Goal: Transaction & Acquisition: Purchase product/service

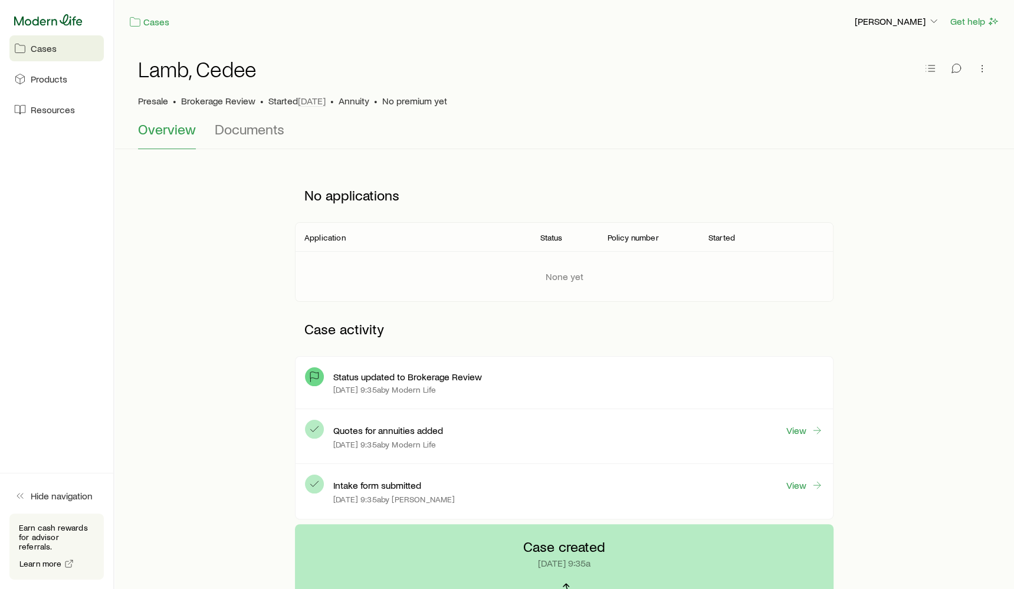
click at [67, 24] on icon at bounding box center [48, 20] width 68 height 12
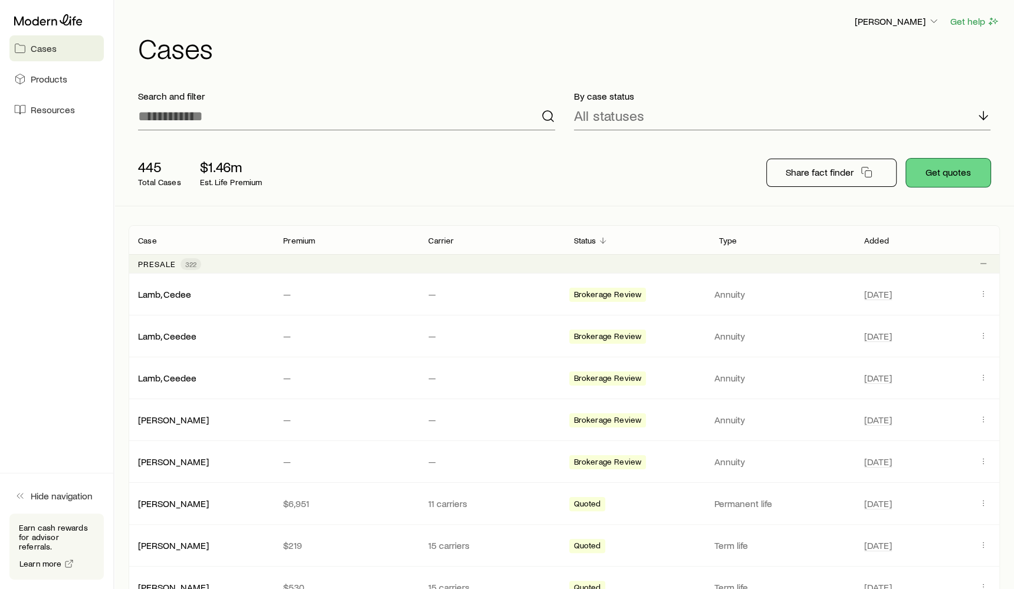
click at [935, 174] on button "Get quotes" at bounding box center [948, 173] width 84 height 28
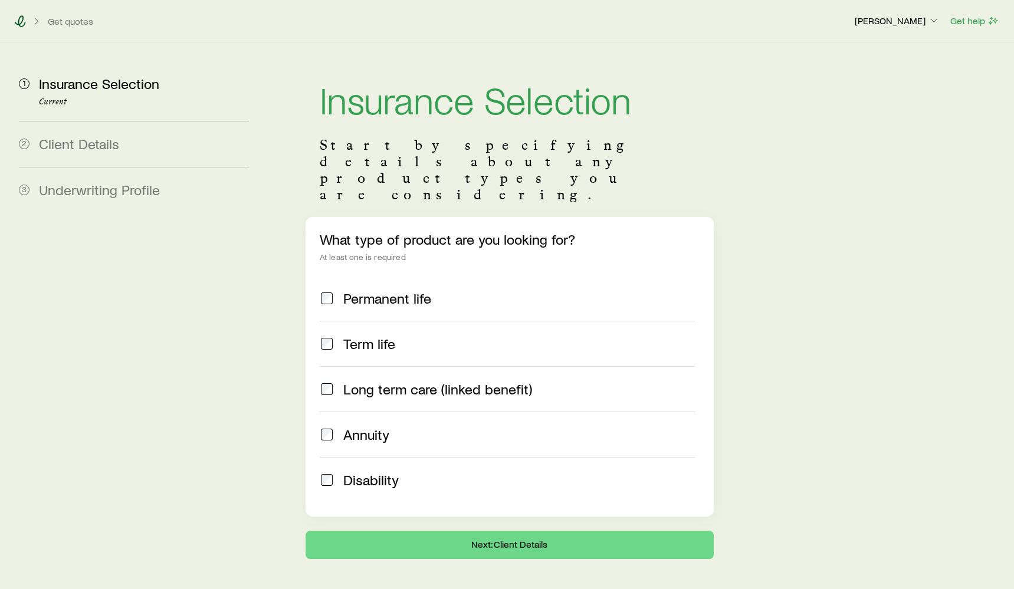
click at [17, 17] on icon at bounding box center [20, 21] width 12 height 12
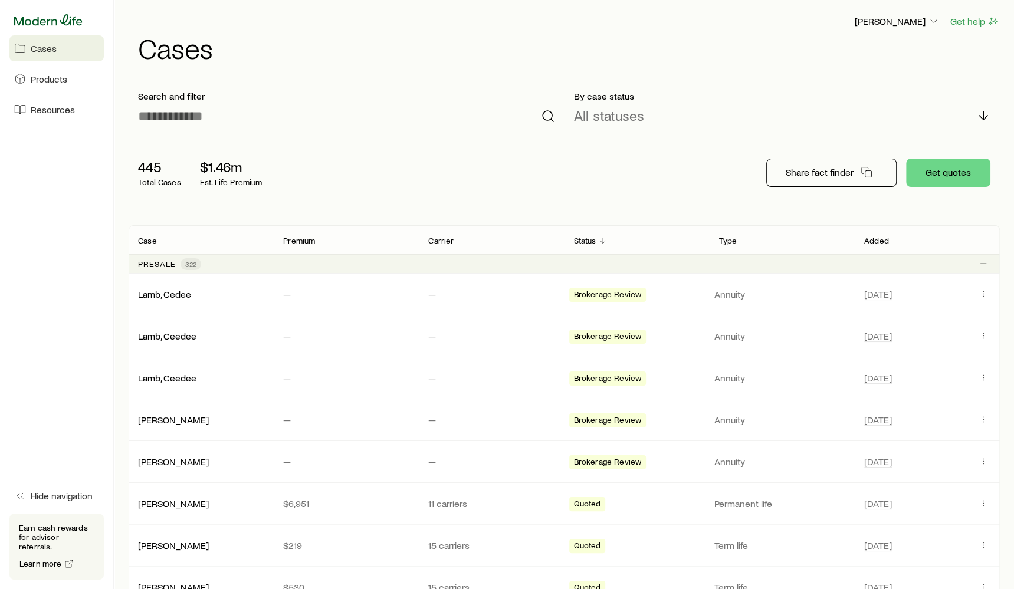
click at [63, 24] on icon at bounding box center [48, 20] width 68 height 12
click at [962, 183] on button "Get quotes" at bounding box center [948, 173] width 84 height 28
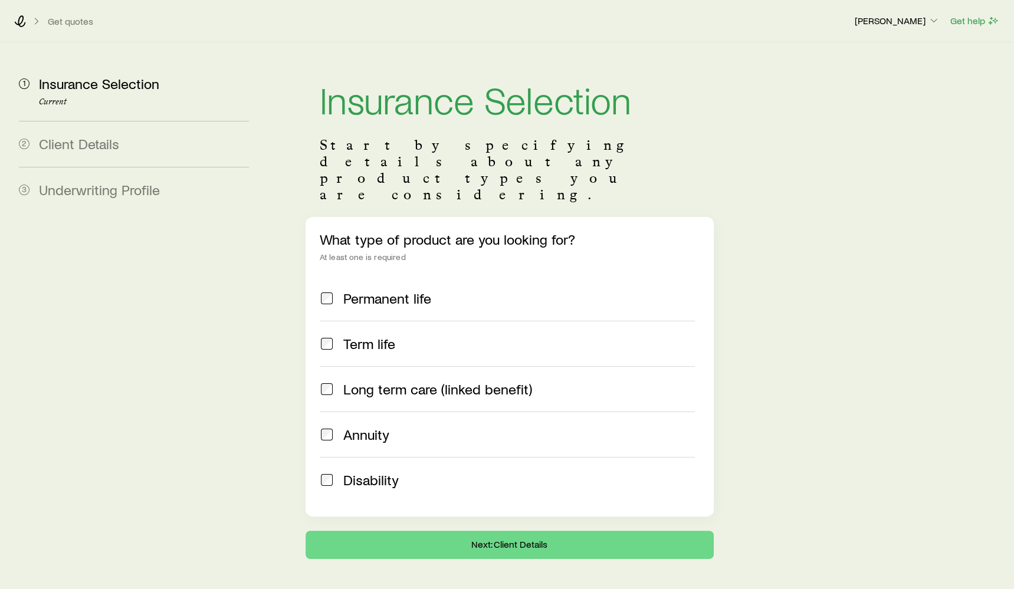
click at [363, 426] on span "Annuity" at bounding box center [366, 434] width 46 height 17
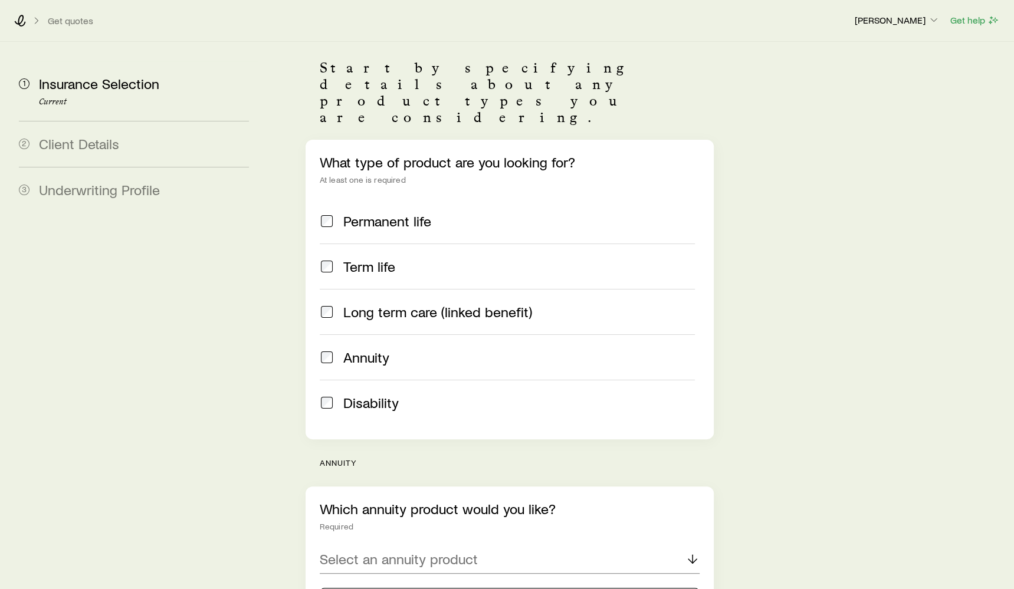
scroll to position [224, 0]
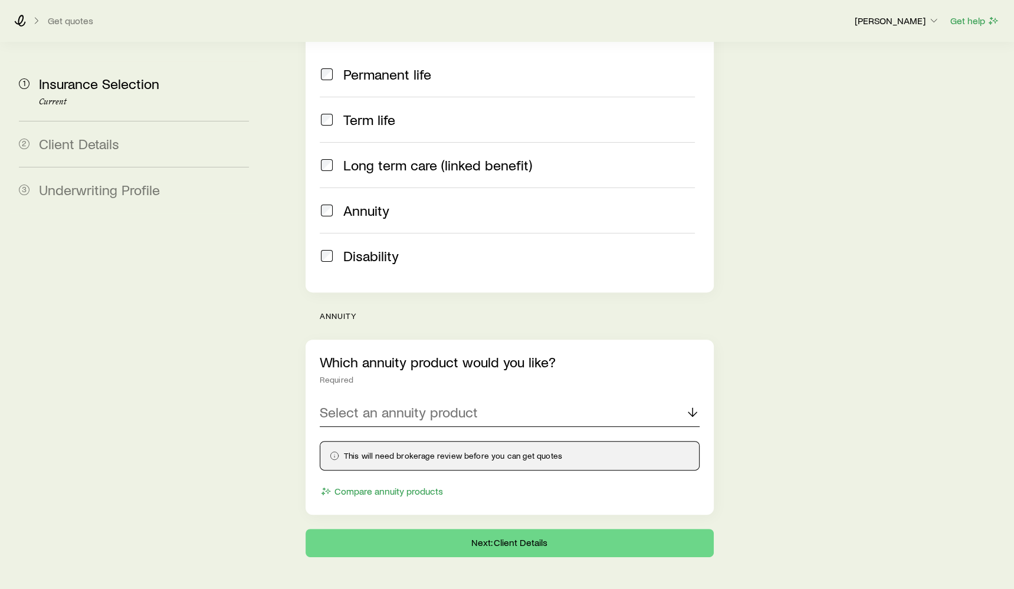
click at [368, 404] on p "Select an annuity product" at bounding box center [399, 412] width 158 height 17
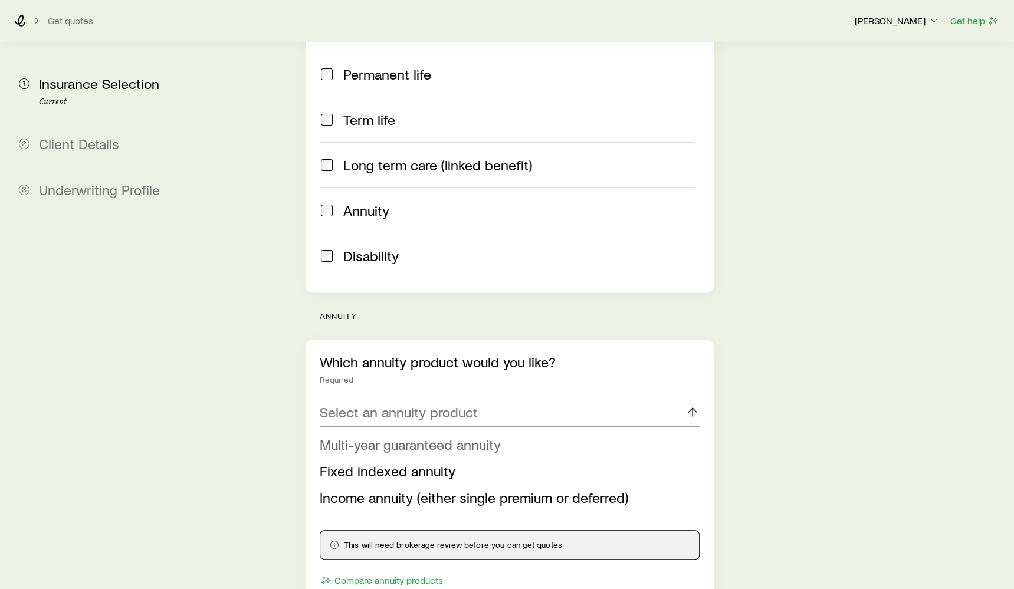
click at [387, 436] on span "Multi-year guaranteed annuity" at bounding box center [410, 444] width 181 height 17
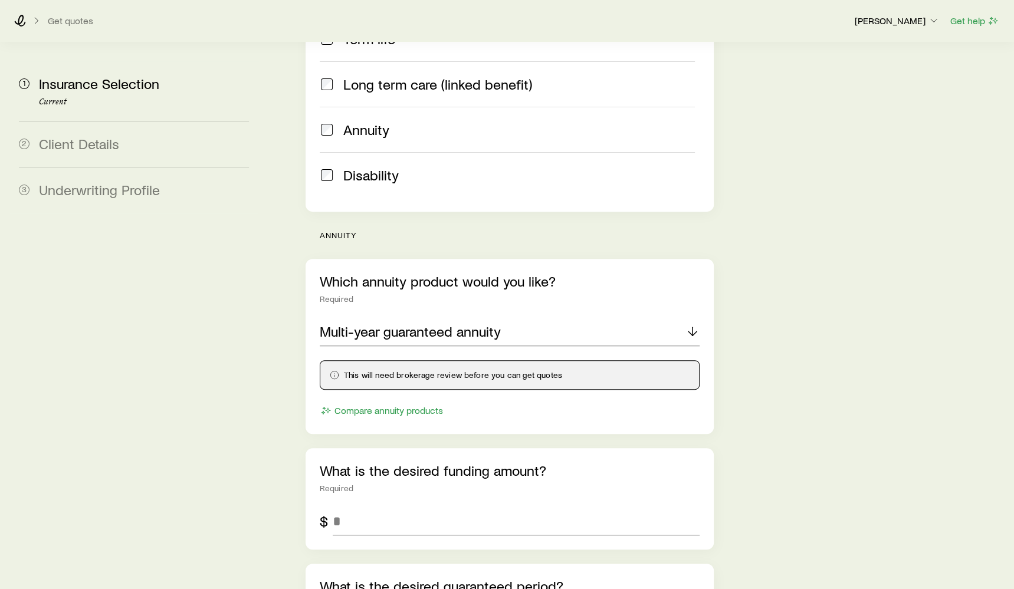
scroll to position [343, 0]
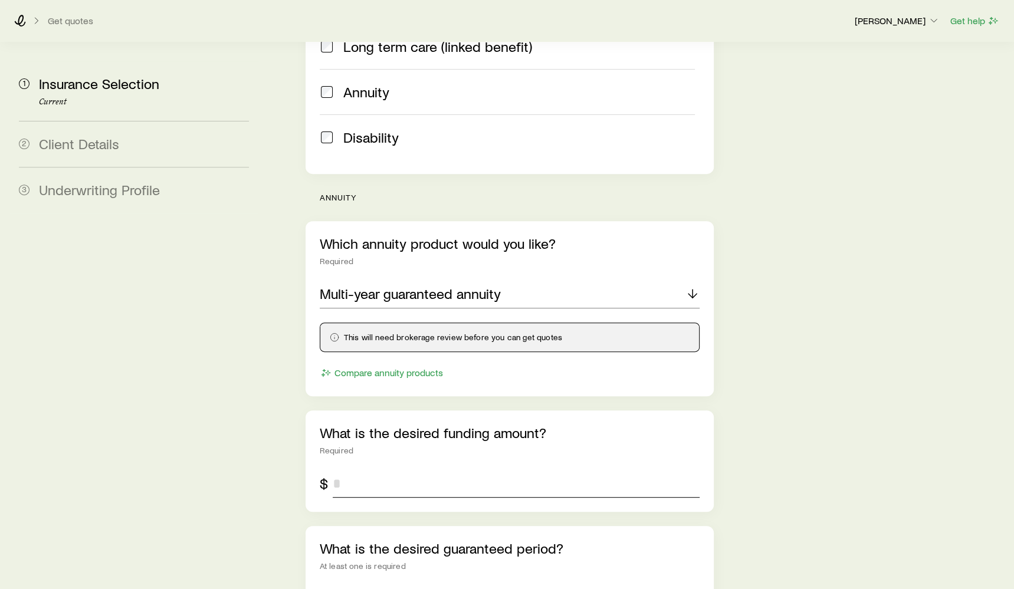
click at [369, 469] on input "tel" at bounding box center [516, 483] width 367 height 28
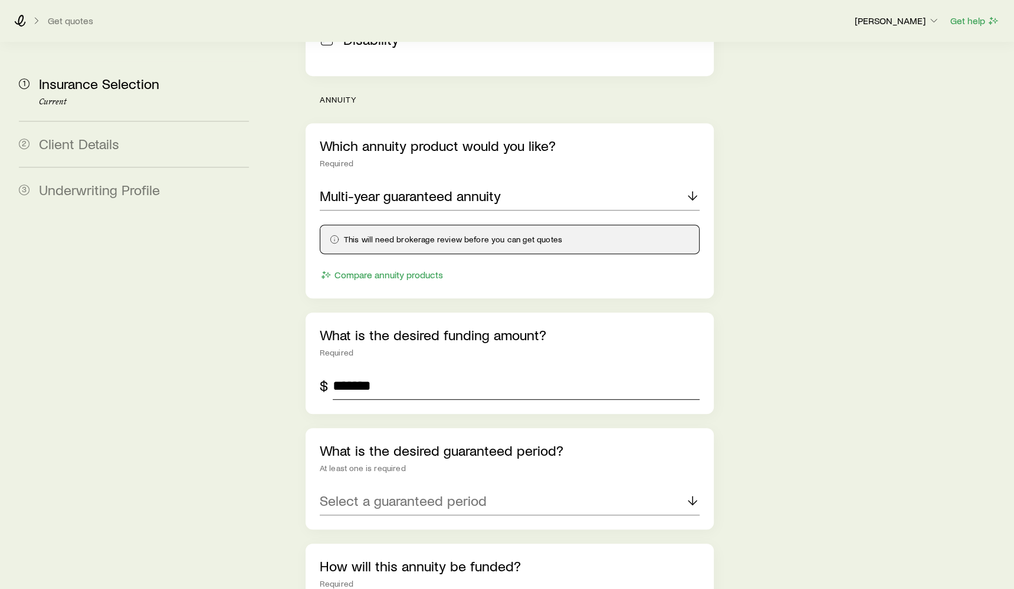
scroll to position [497, 0]
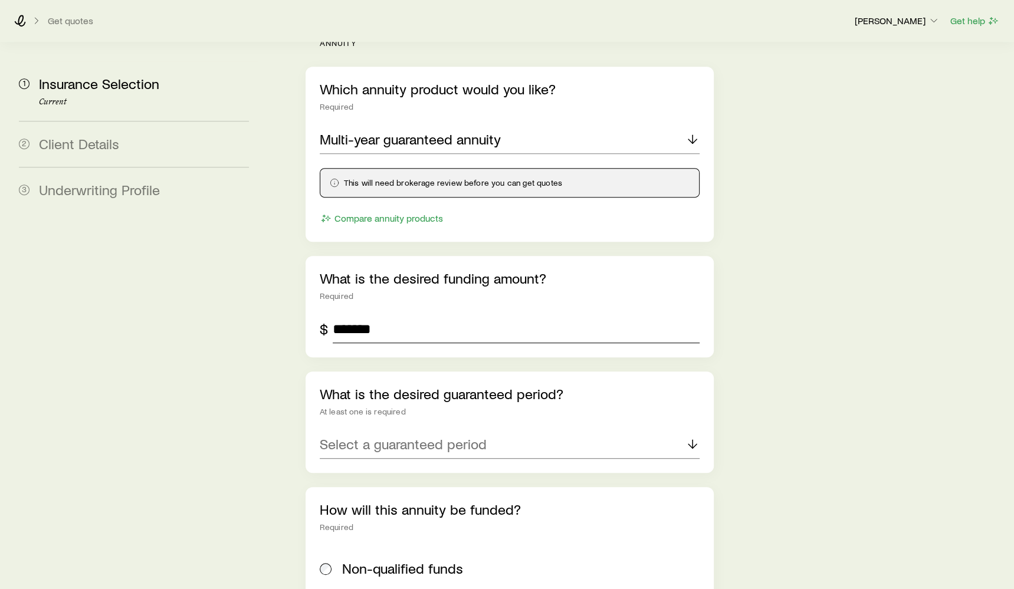
type input "*******"
click at [389, 430] on div "Select a guaranteed period" at bounding box center [510, 444] width 380 height 28
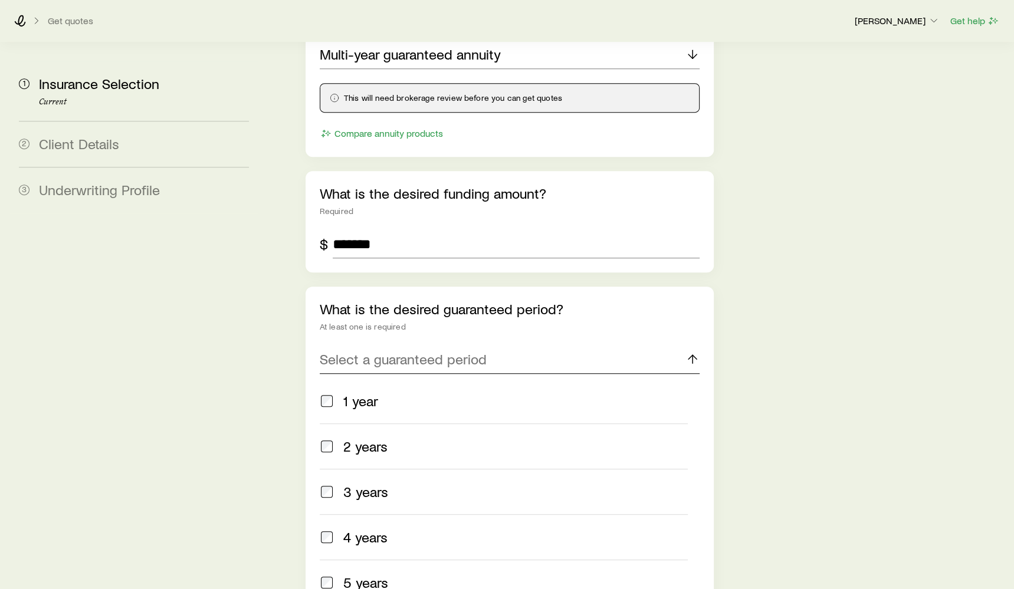
scroll to position [627, 0]
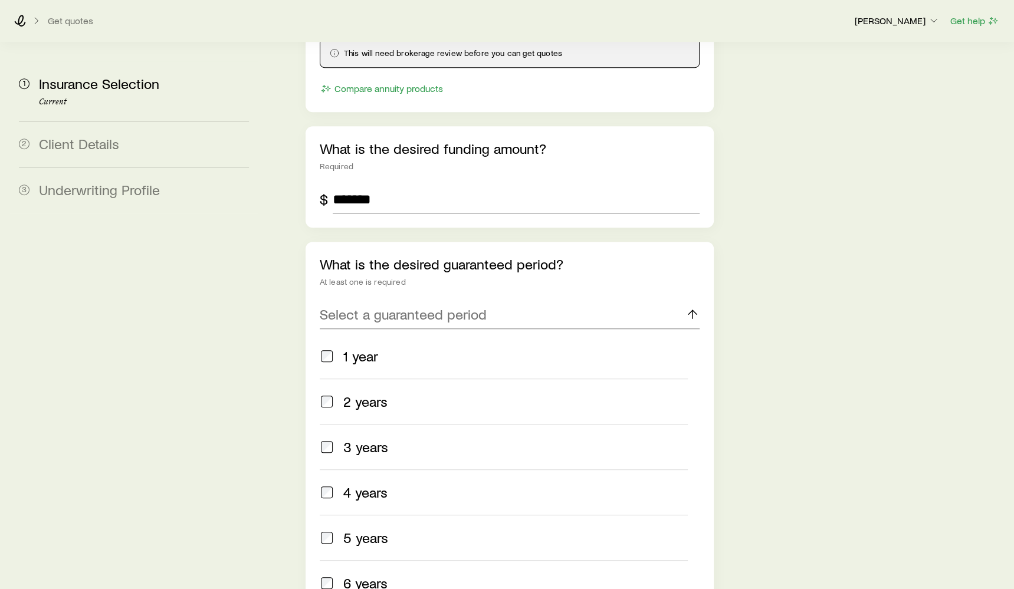
click at [351, 393] on span "2 years" at bounding box center [365, 401] width 44 height 17
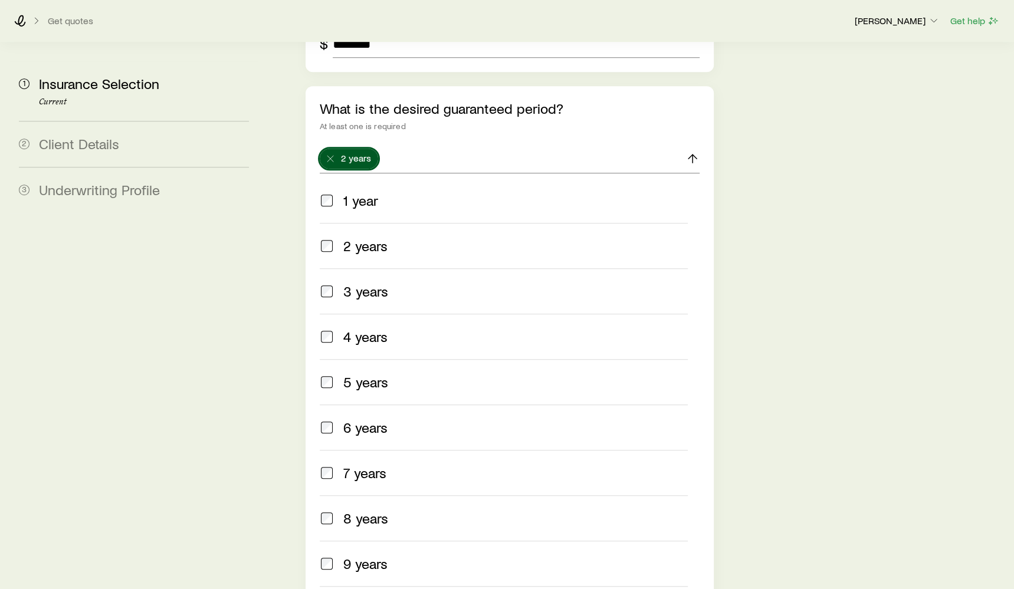
scroll to position [805, 0]
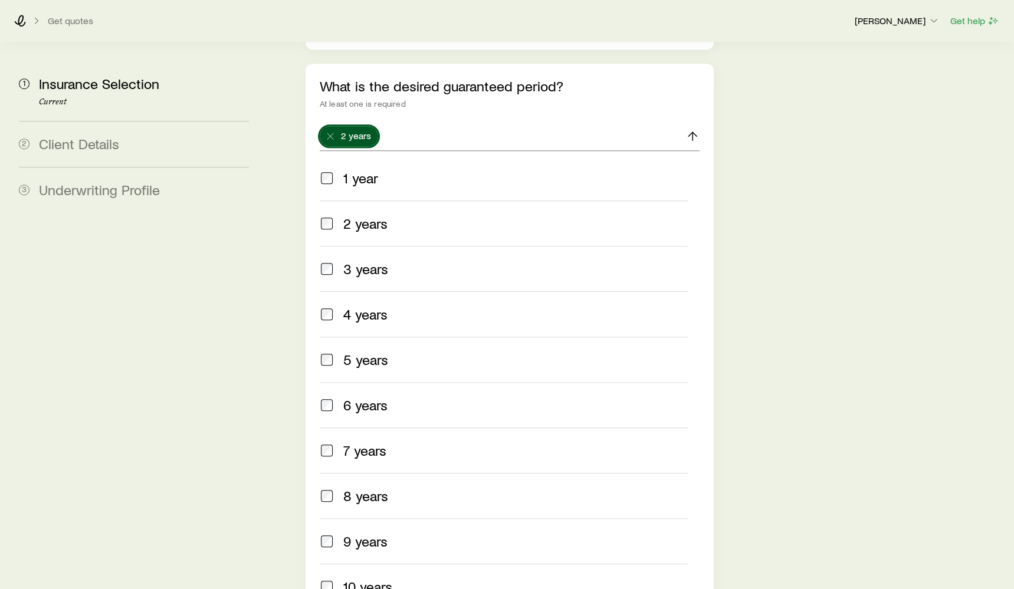
click at [349, 397] on span "6 years" at bounding box center [365, 405] width 44 height 17
click at [348, 488] on span "8 years" at bounding box center [365, 496] width 45 height 17
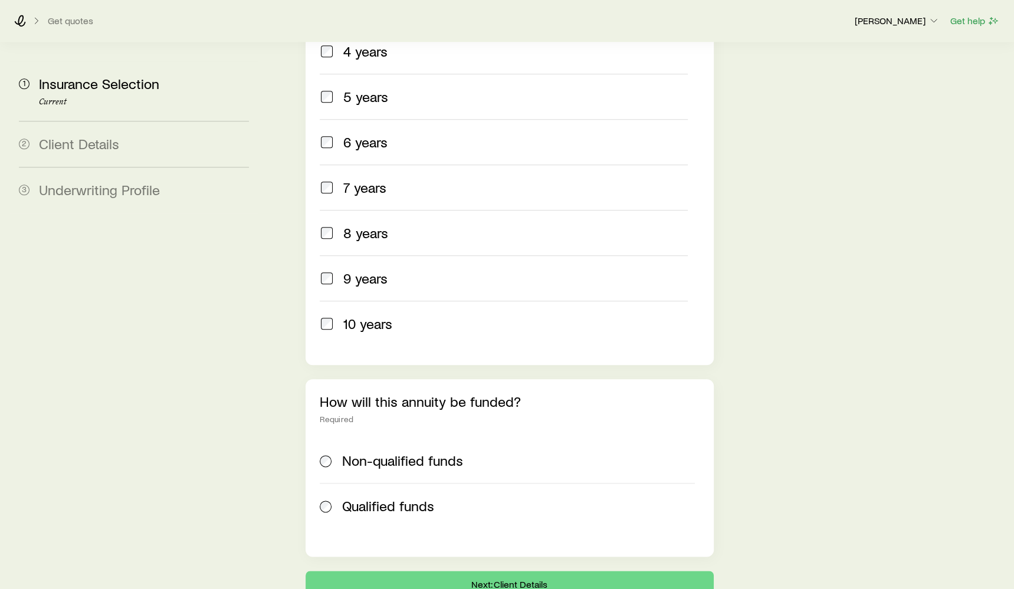
click at [360, 438] on div "Non-qualified funds Qualified funds" at bounding box center [510, 483] width 380 height 90
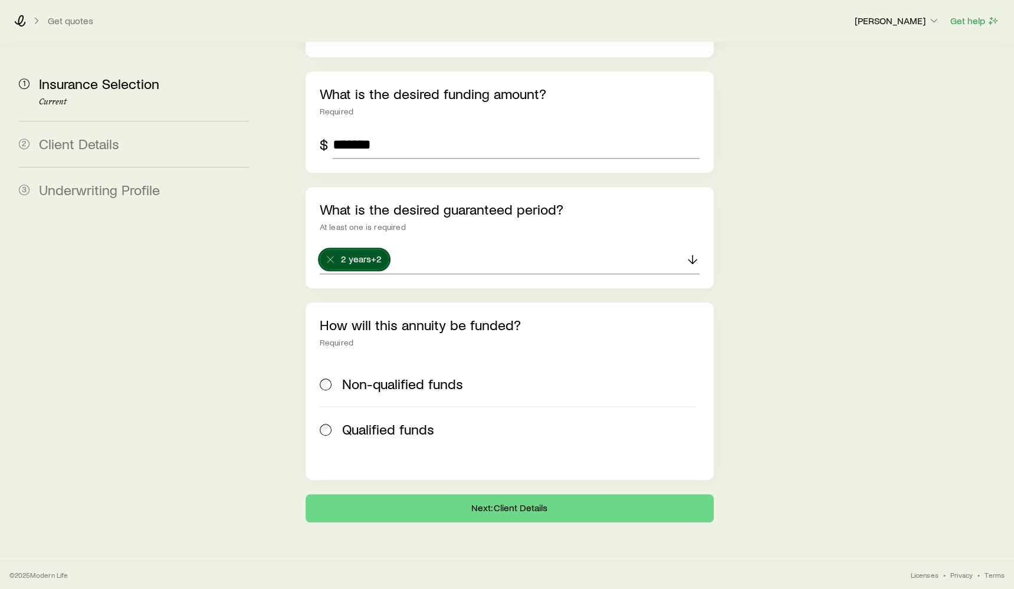
scroll to position [646, 0]
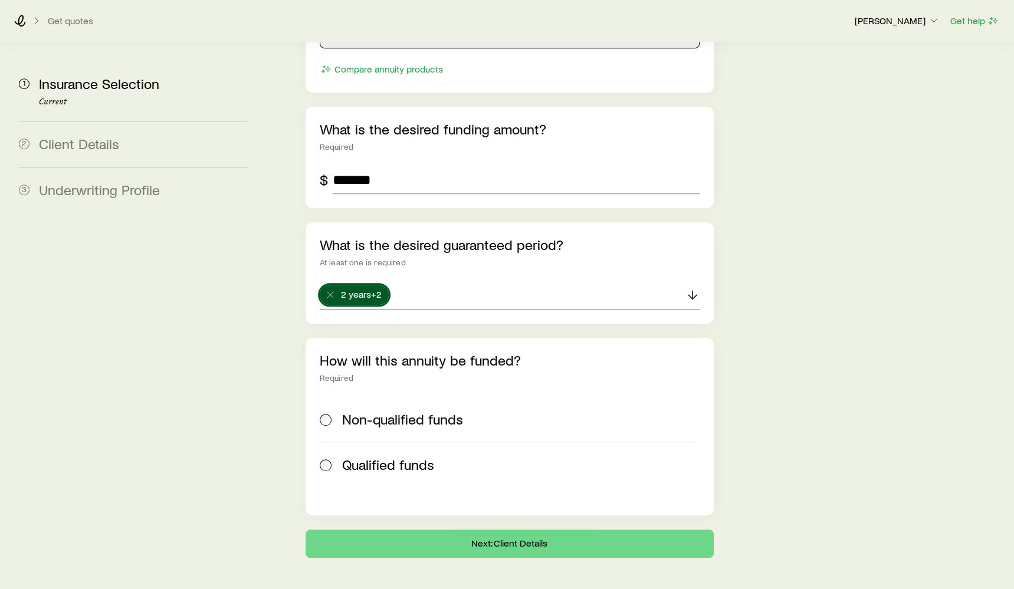
click at [427, 411] on span "Non-qualified funds" at bounding box center [402, 419] width 121 height 17
click at [492, 530] on button "Next: Client Details" at bounding box center [509, 544] width 408 height 28
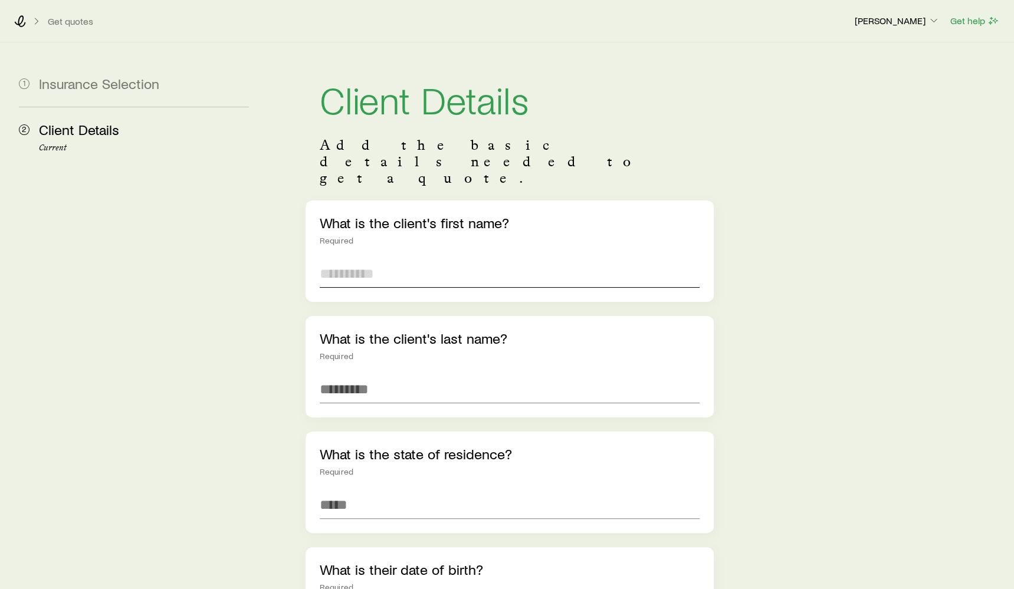
click at [426, 259] on input "text" at bounding box center [510, 273] width 380 height 28
type input "*****"
type input "********"
type input "*"
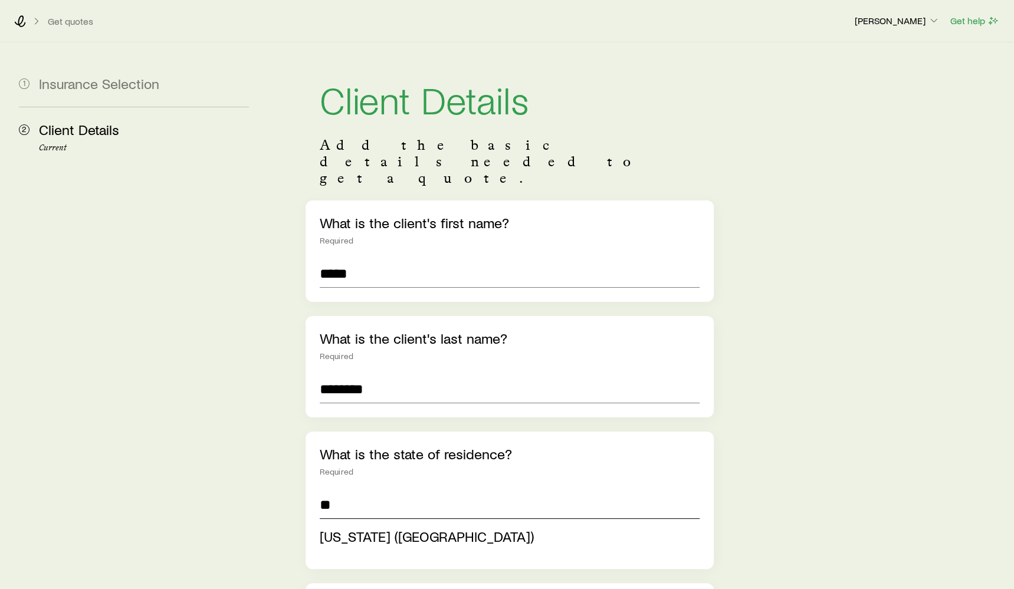
type input "*"
click at [401, 528] on span "[US_STATE] ([GEOGRAPHIC_DATA])" at bounding box center [427, 536] width 214 height 17
type input "**********"
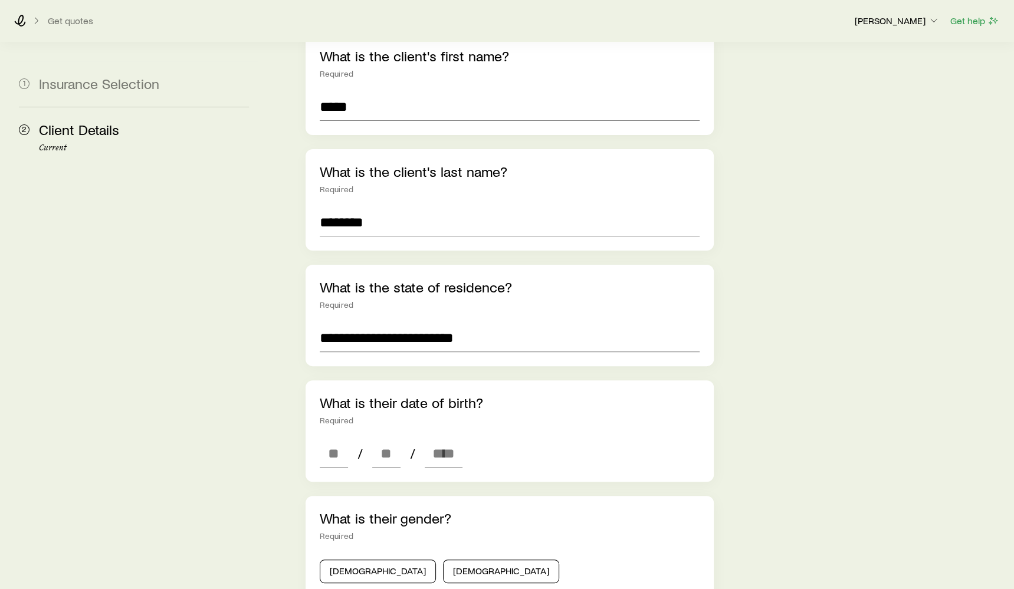
scroll to position [284, 0]
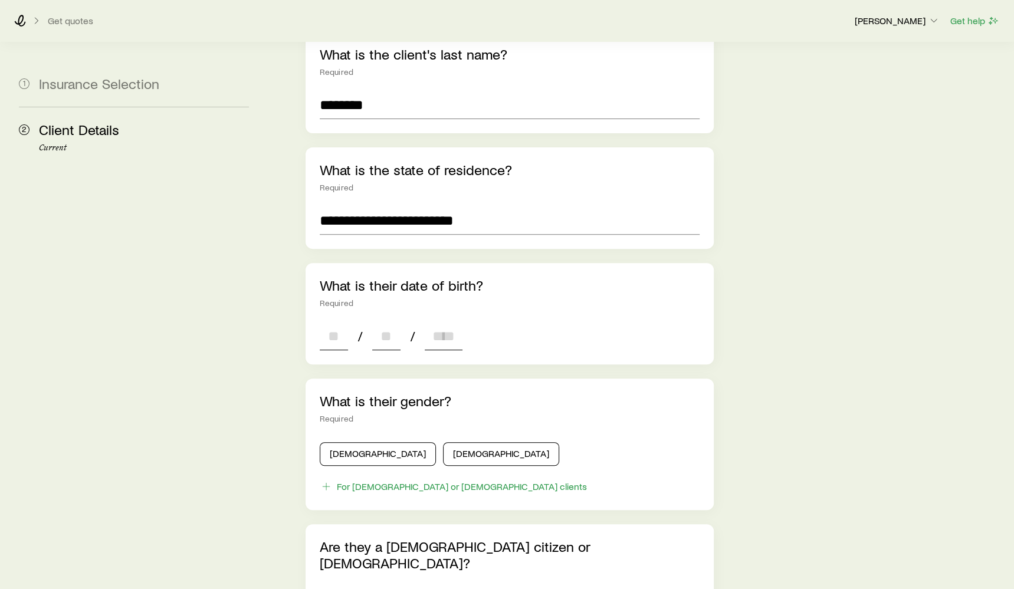
click at [340, 322] on input at bounding box center [334, 336] width 28 height 28
type input "**"
type input "****"
type input "*"
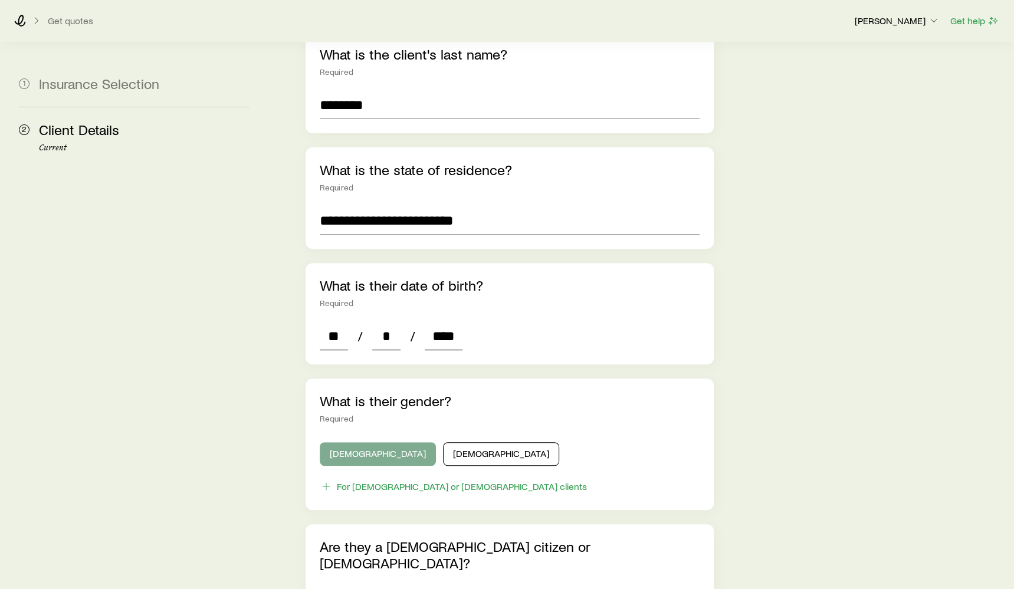
type input "****"
click at [340, 442] on button "[DEMOGRAPHIC_DATA]" at bounding box center [378, 454] width 116 height 24
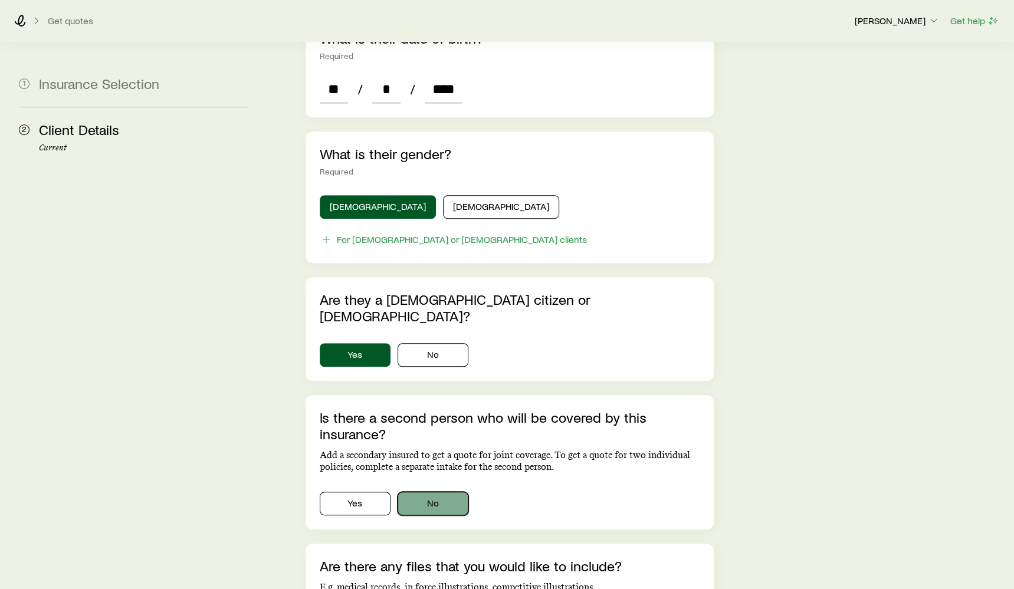
click at [419, 492] on button "No" at bounding box center [432, 504] width 71 height 24
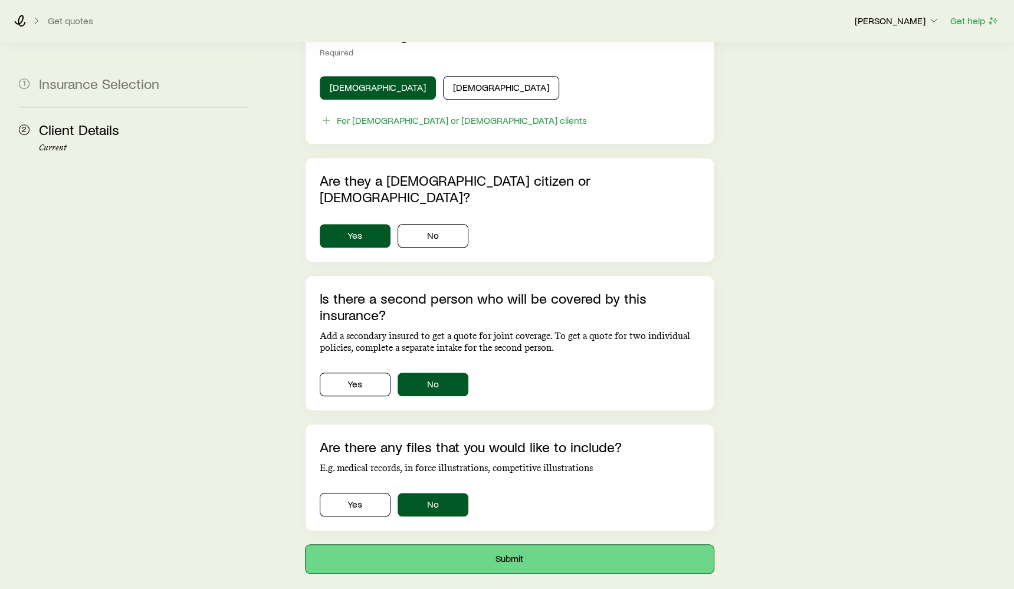
click at [459, 545] on button "Submit" at bounding box center [509, 559] width 408 height 28
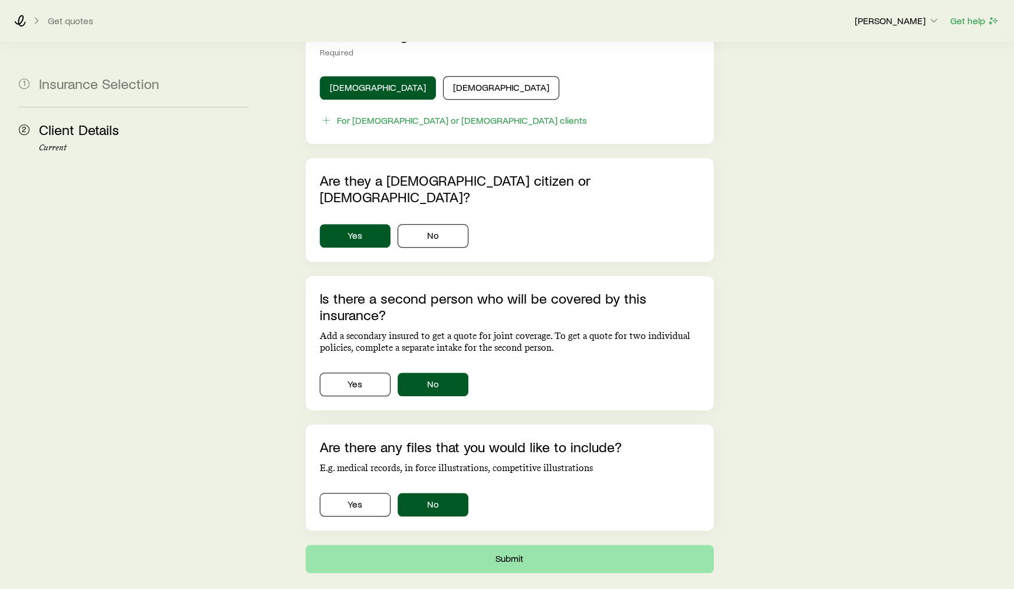
scroll to position [0, 0]
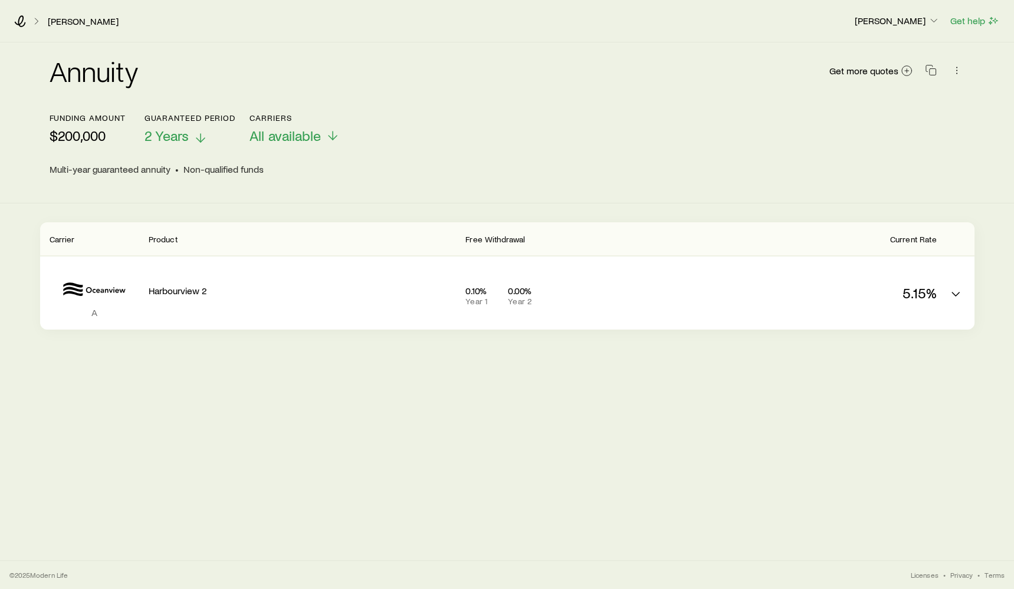
click at [193, 143] on p "2 Years" at bounding box center [189, 135] width 91 height 17
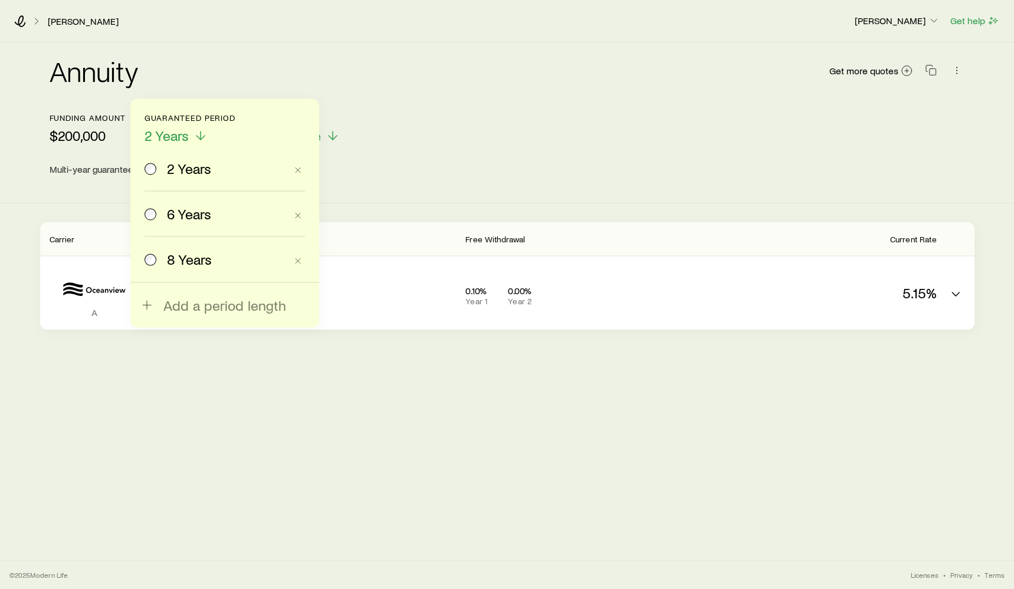
click at [401, 126] on div "Funding amount $200,000 Guaranteed period 2 Years 2 Years 6 Years 8 Years Add a…" at bounding box center [507, 128] width 915 height 31
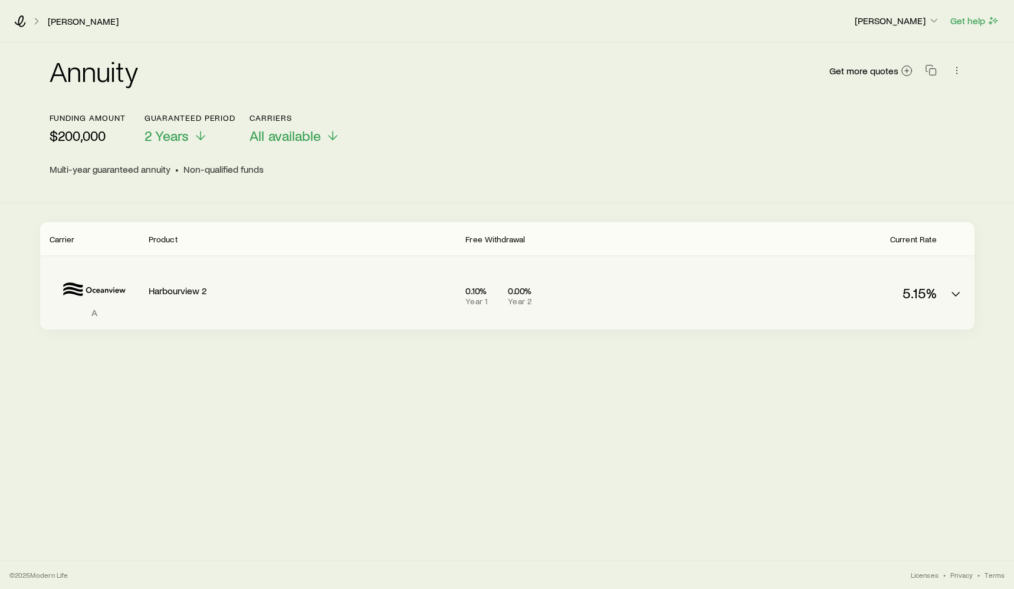
click at [438, 310] on div "Harbourview 2" at bounding box center [303, 288] width 308 height 45
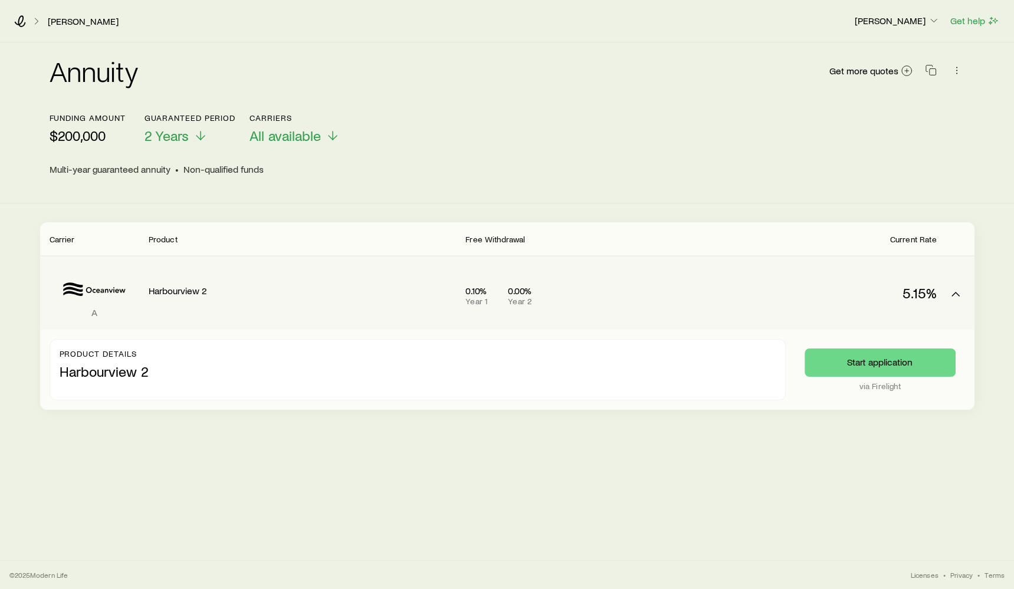
click at [438, 310] on div "Harbourview 2" at bounding box center [303, 288] width 308 height 45
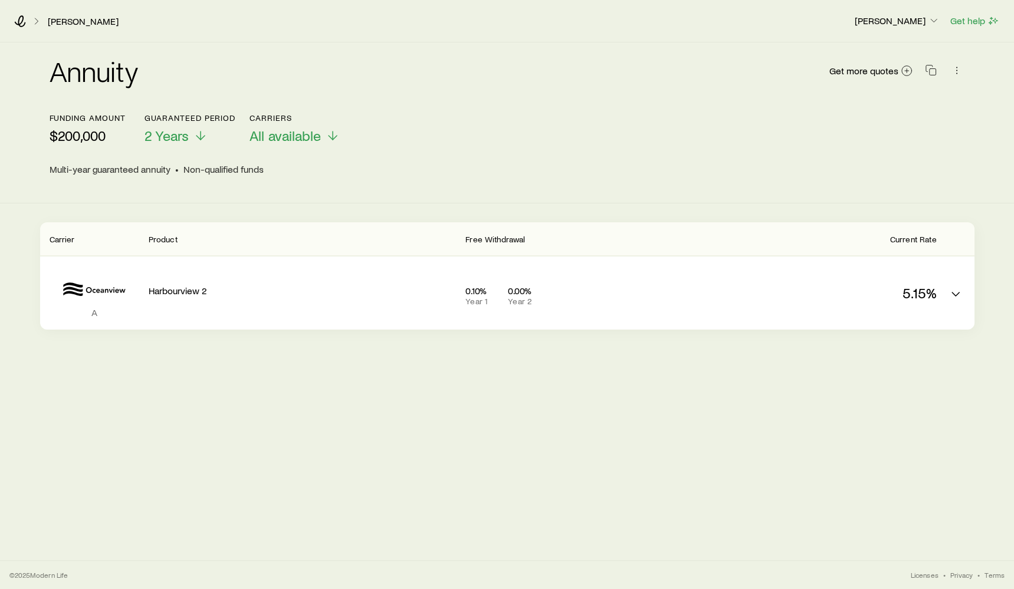
click at [194, 145] on header "Funding amount $200,000 Guaranteed period 2 Years Carriers All available Multi-…" at bounding box center [507, 148] width 915 height 71
click at [191, 135] on p "2 Years" at bounding box center [189, 135] width 91 height 17
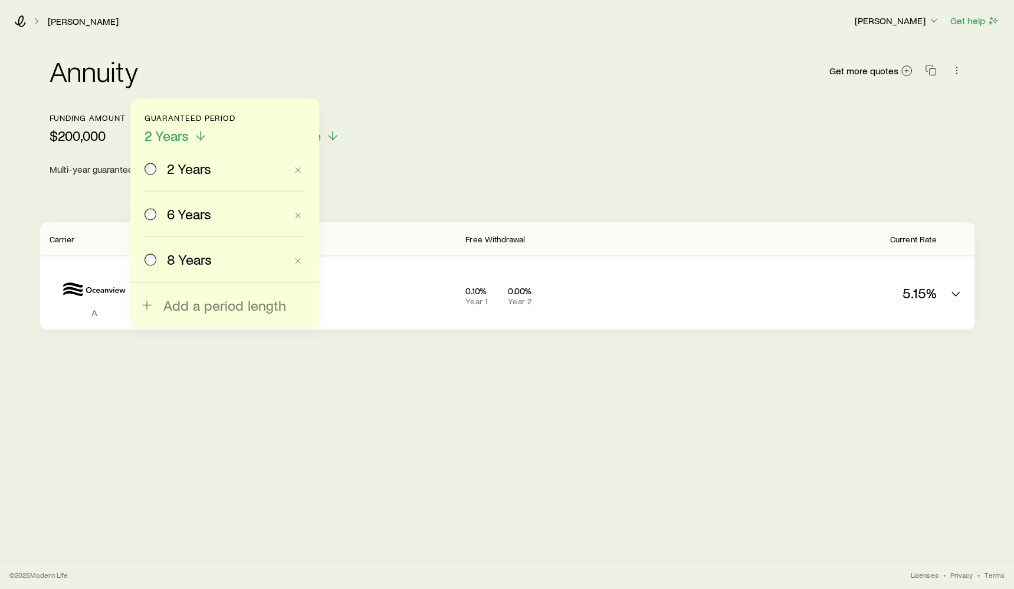
click at [186, 212] on span "6 Years" at bounding box center [189, 214] width 44 height 17
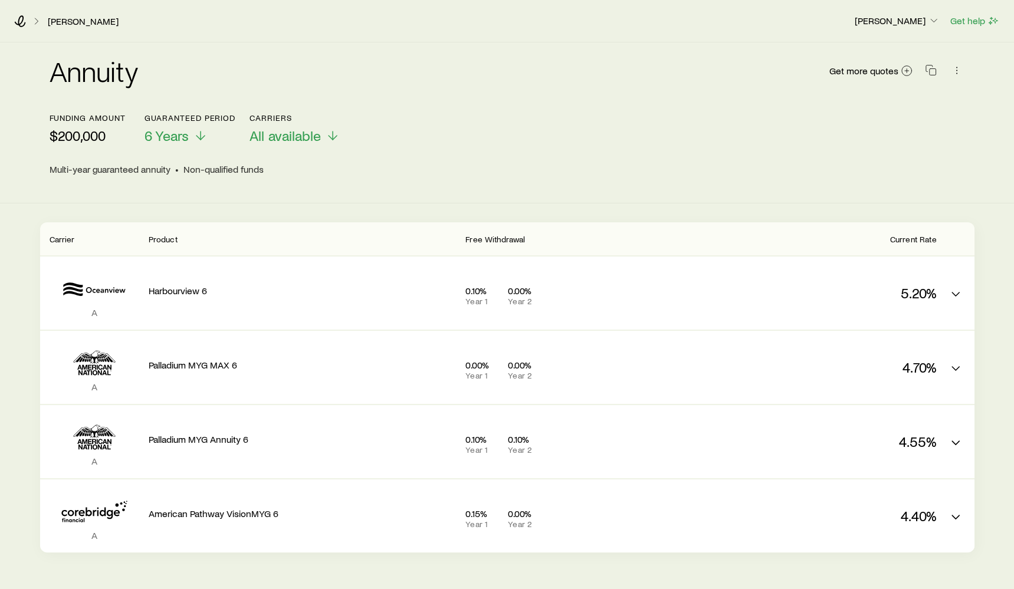
scroll to position [21, 0]
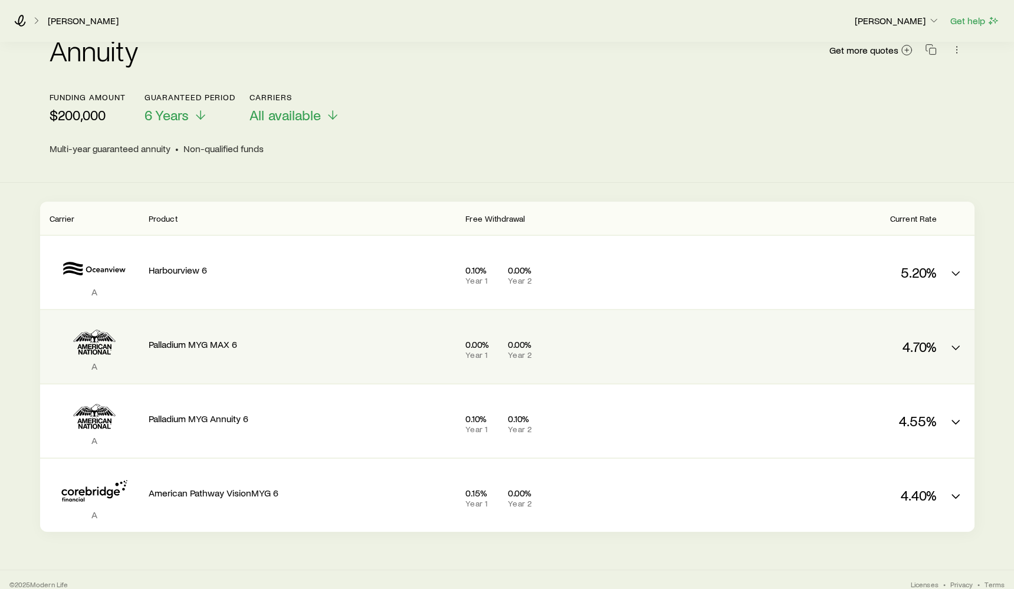
click at [353, 357] on div "Palladium MYG MAX 6" at bounding box center [303, 342] width 308 height 45
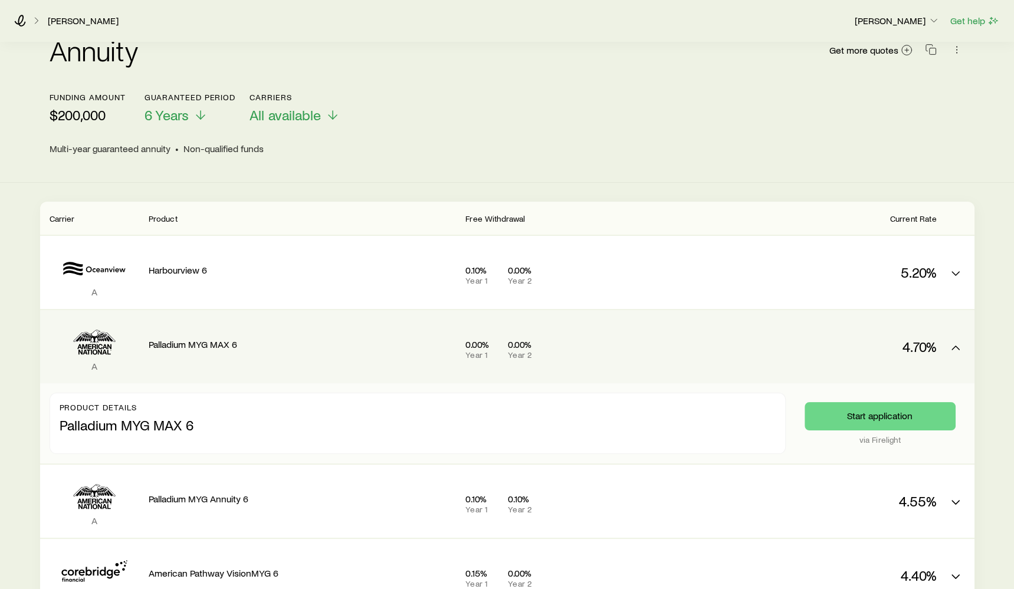
click at [353, 357] on div "Palladium MYG MAX 6" at bounding box center [303, 342] width 308 height 45
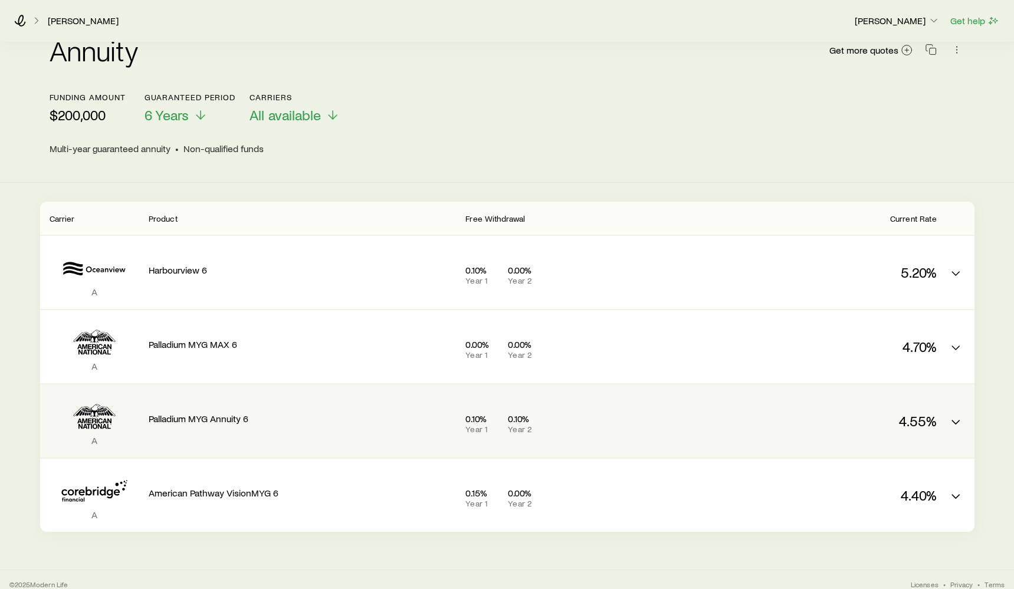
click at [354, 411] on div "Palladium MYG Annuity 6" at bounding box center [303, 416] width 308 height 45
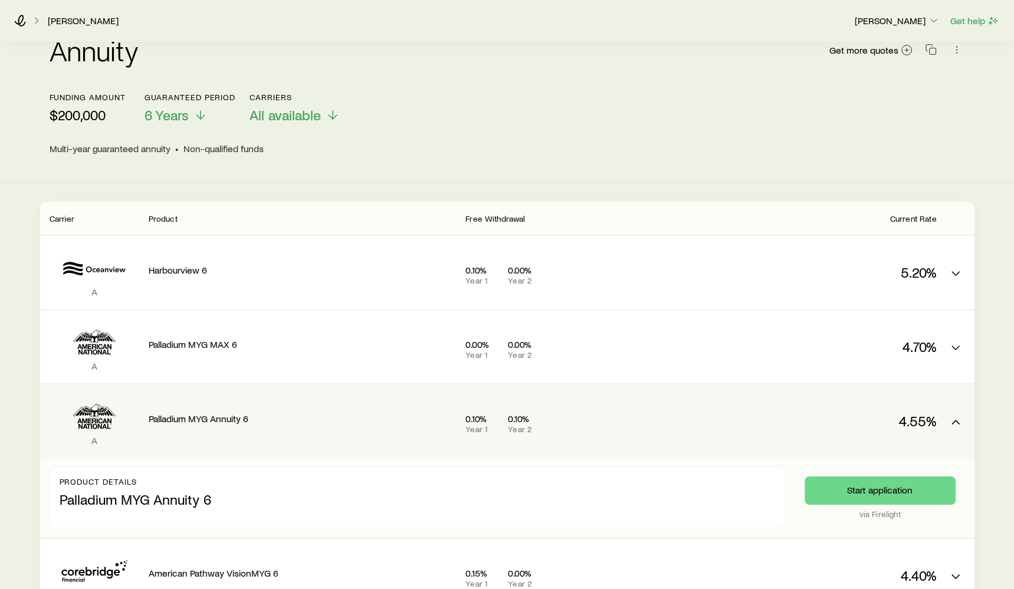
click at [354, 411] on div "Palladium MYG Annuity 6" at bounding box center [303, 416] width 308 height 45
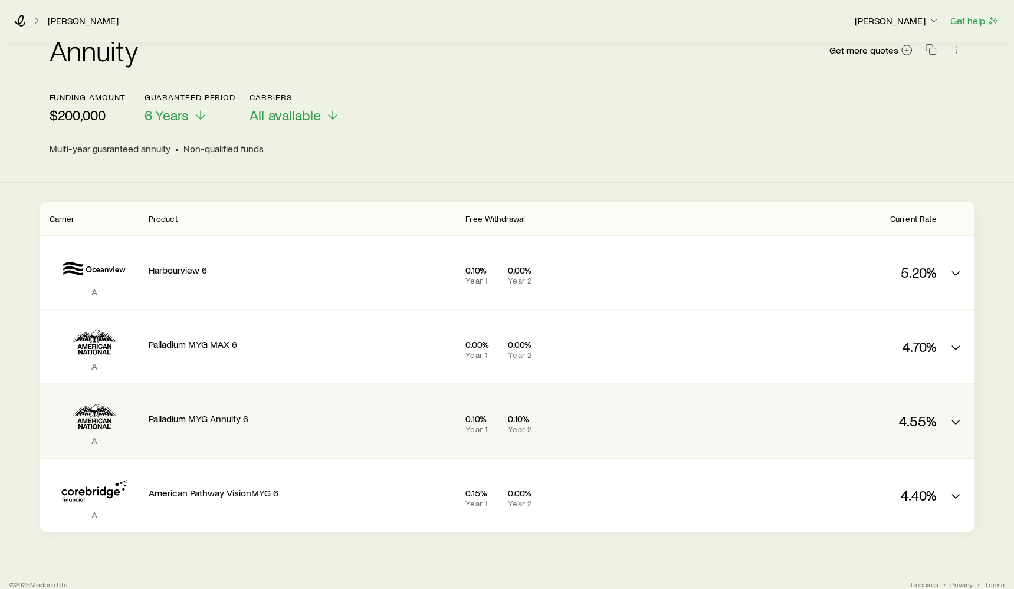
scroll to position [29, 0]
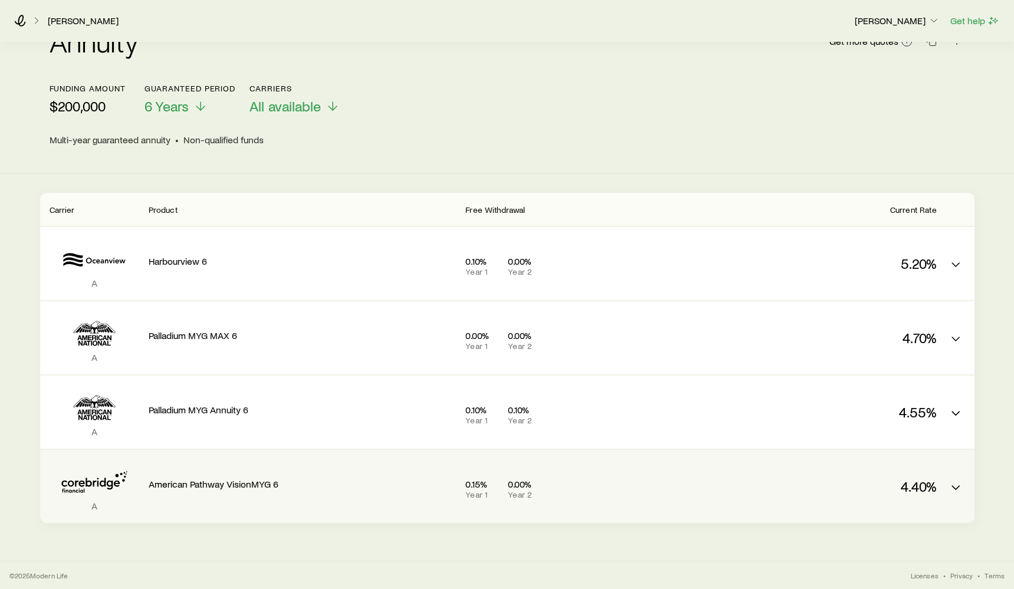
click at [350, 474] on div "American Pathway VisionMYG 6" at bounding box center [303, 481] width 308 height 45
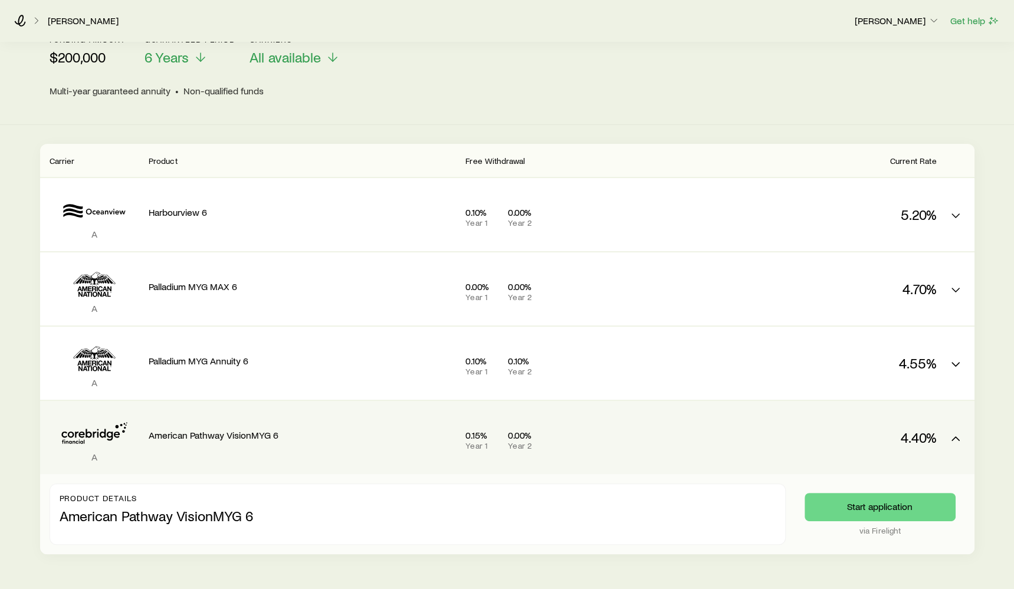
scroll to position [80, 0]
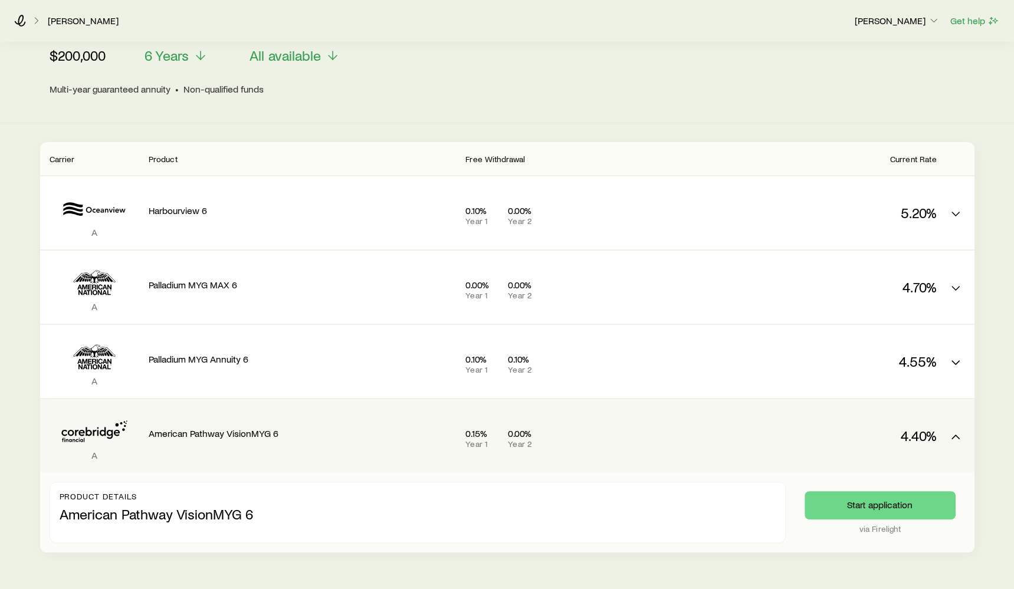
click at [344, 448] on div "American Pathway VisionMYG 6" at bounding box center [303, 431] width 308 height 45
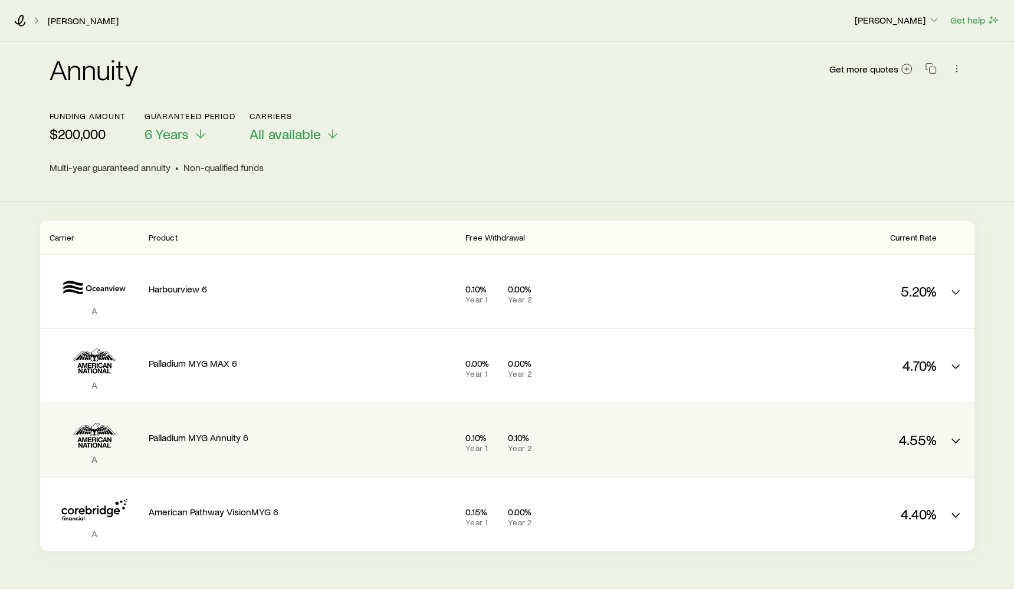
scroll to position [0, 0]
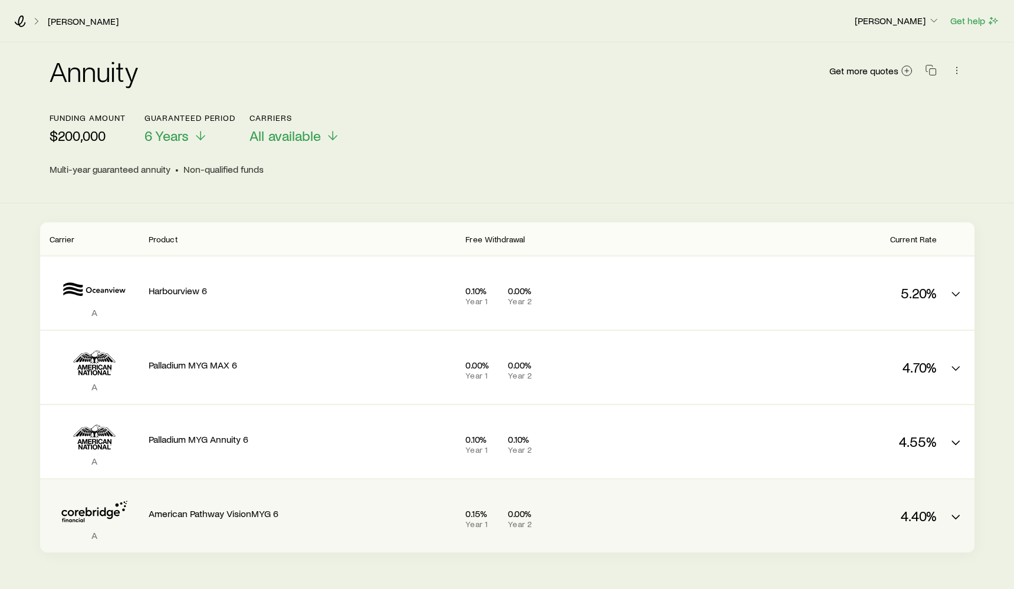
click at [771, 521] on p "4.40%" at bounding box center [833, 516] width 205 height 17
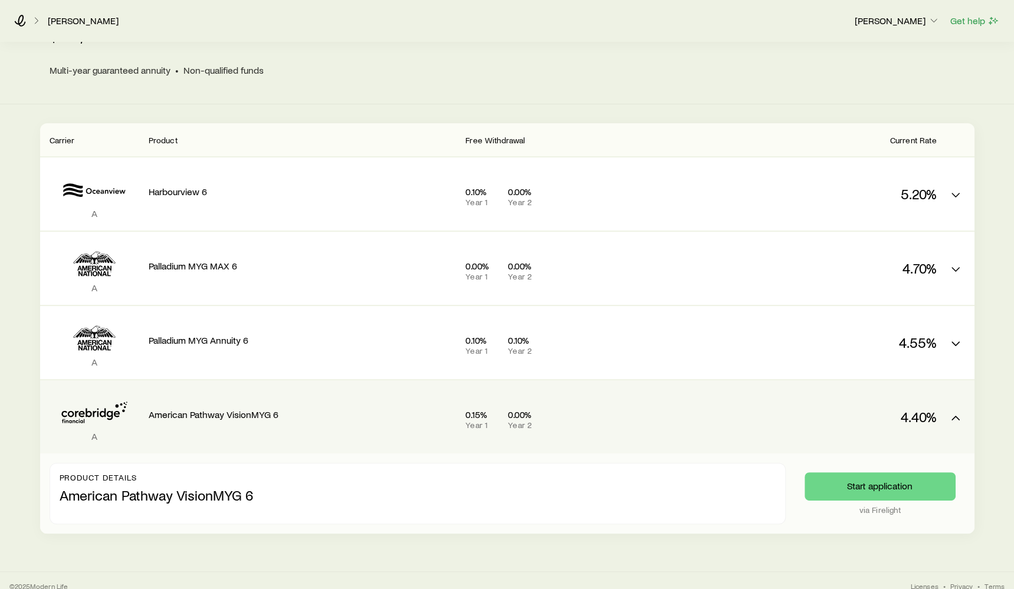
scroll to position [110, 0]
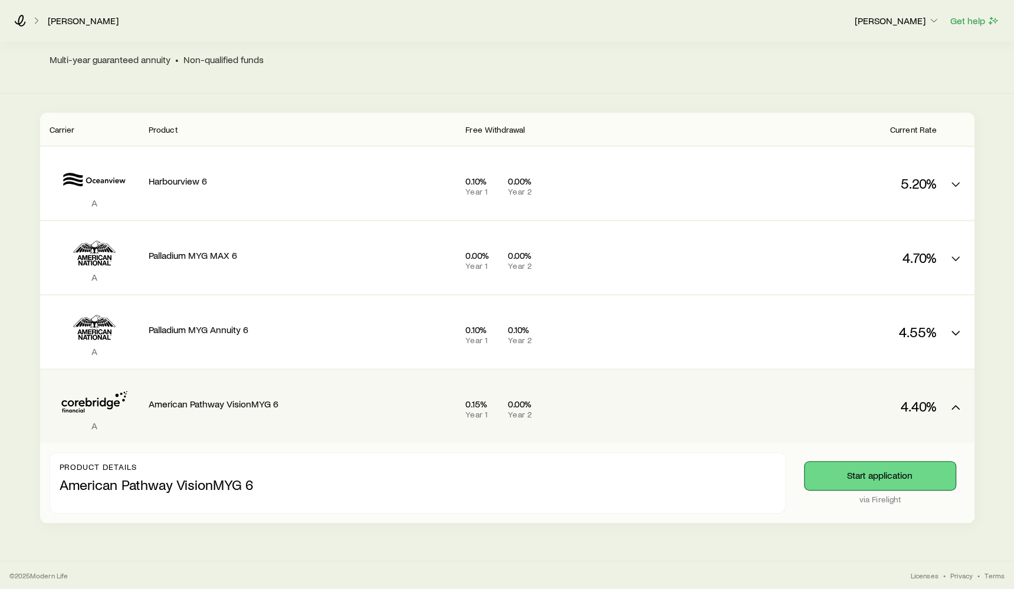
click at [863, 482] on button "Start application" at bounding box center [879, 476] width 151 height 28
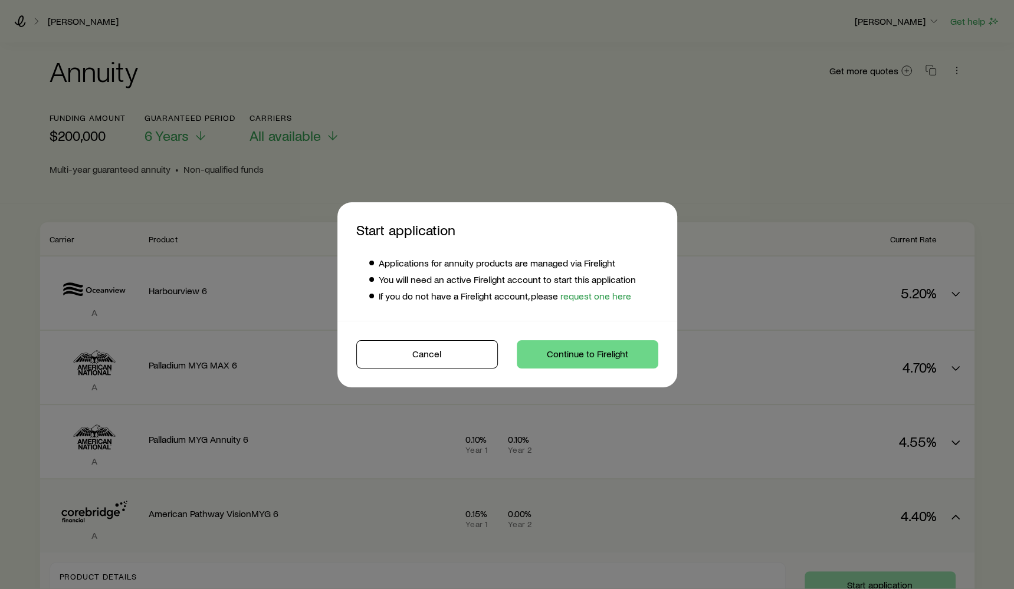
scroll to position [0, 0]
click at [591, 299] on link "request one here" at bounding box center [594, 295] width 73 height 11
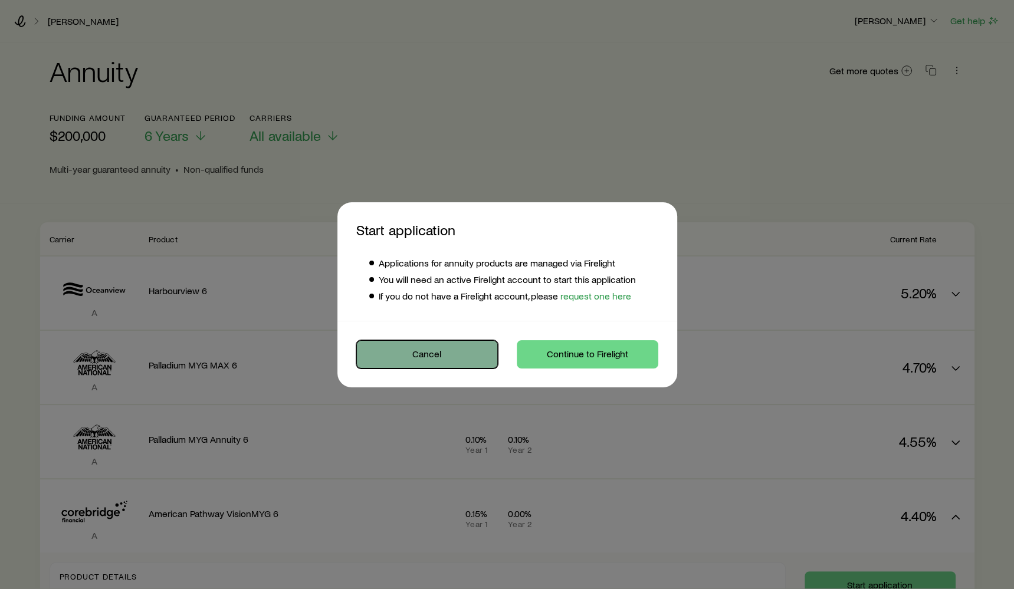
click at [455, 349] on button "Cancel" at bounding box center [427, 354] width 142 height 28
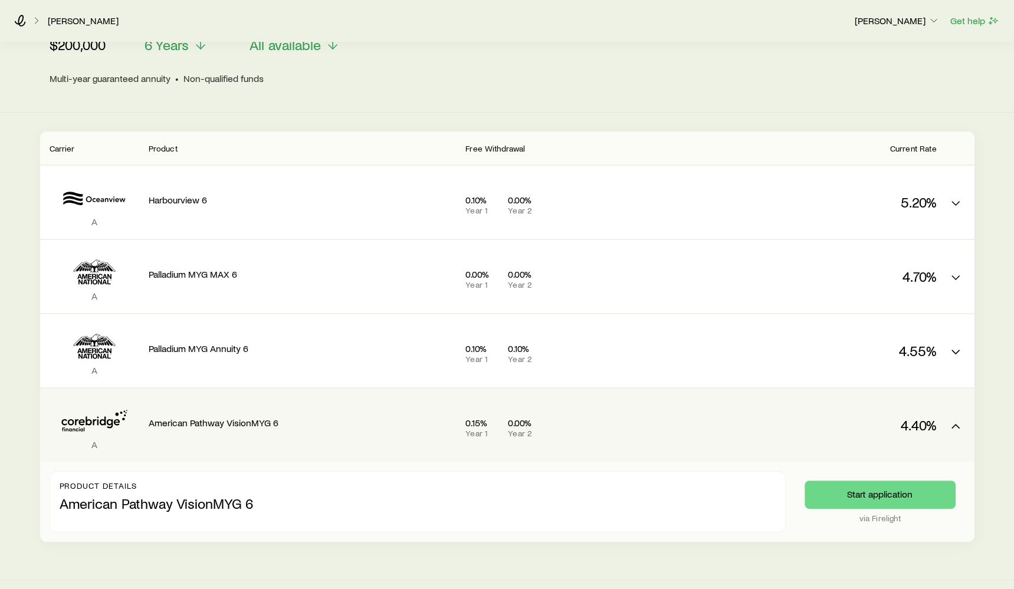
click at [349, 425] on p "American Pathway VisionMYG 6" at bounding box center [303, 423] width 308 height 12
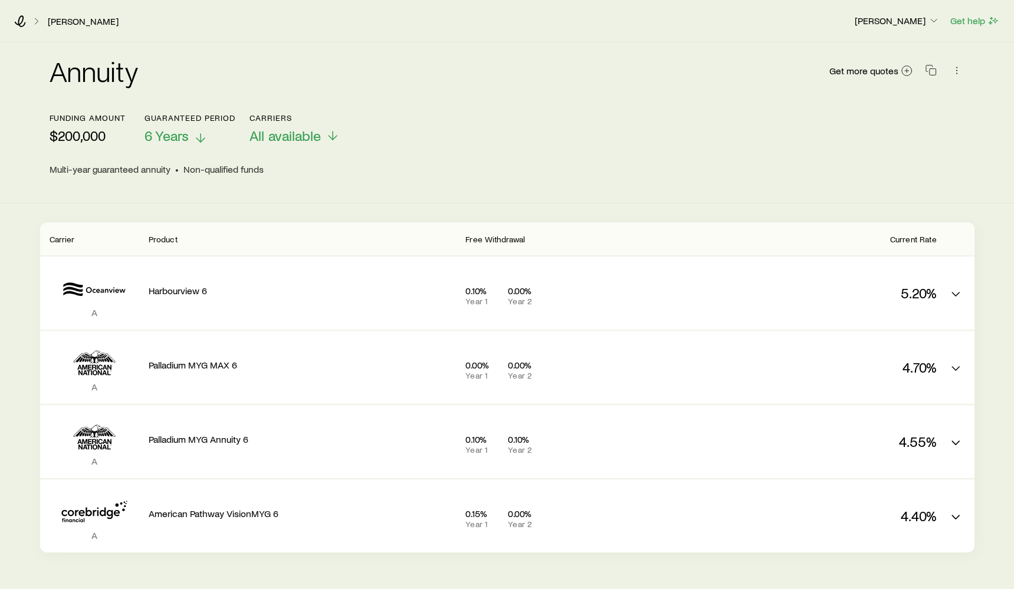
click at [160, 139] on span "6 Years" at bounding box center [166, 135] width 44 height 17
click at [206, 80] on div "Annuity Get more quotes" at bounding box center [507, 78] width 915 height 42
click at [928, 73] on icon "button" at bounding box center [931, 70] width 12 height 12
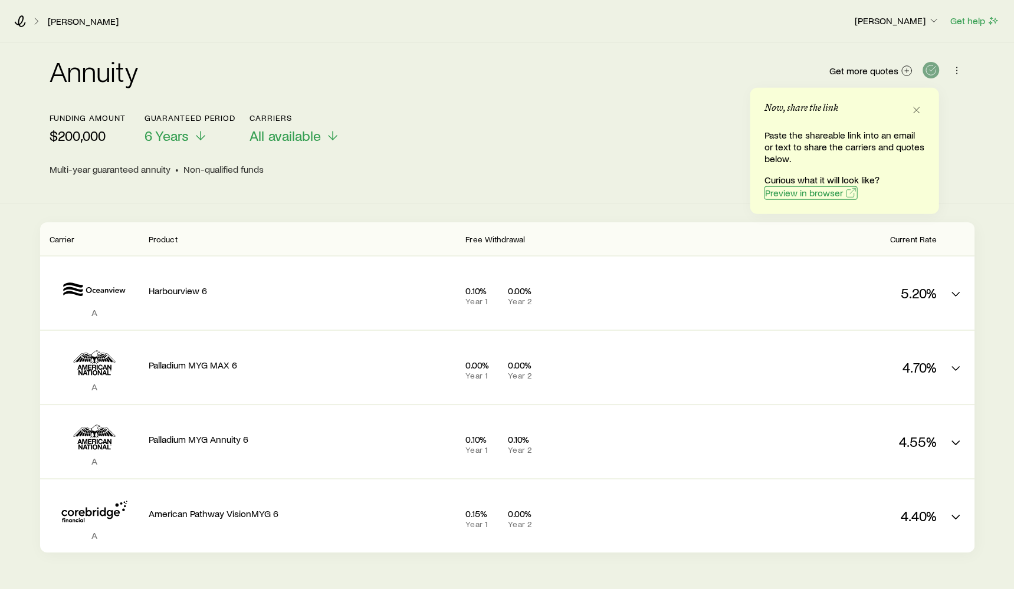
click at [786, 194] on span "Preview in browser" at bounding box center [804, 192] width 78 height 9
click at [797, 193] on span "Preview in browser" at bounding box center [804, 192] width 78 height 9
